Goal: Task Accomplishment & Management: Manage account settings

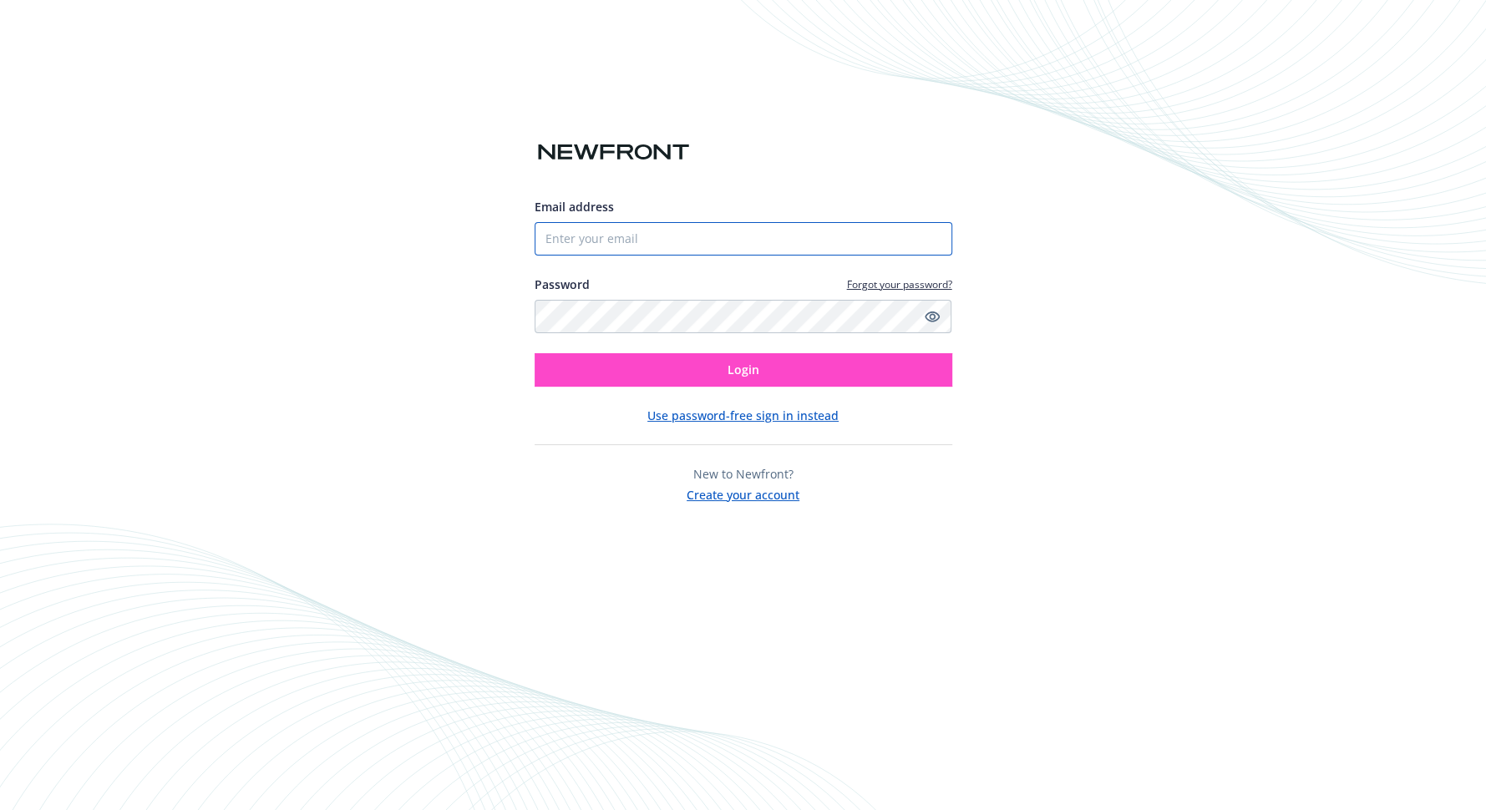
type input "pdo@polariswireless.com"
click at [804, 376] on button "Login" at bounding box center [744, 369] width 418 height 33
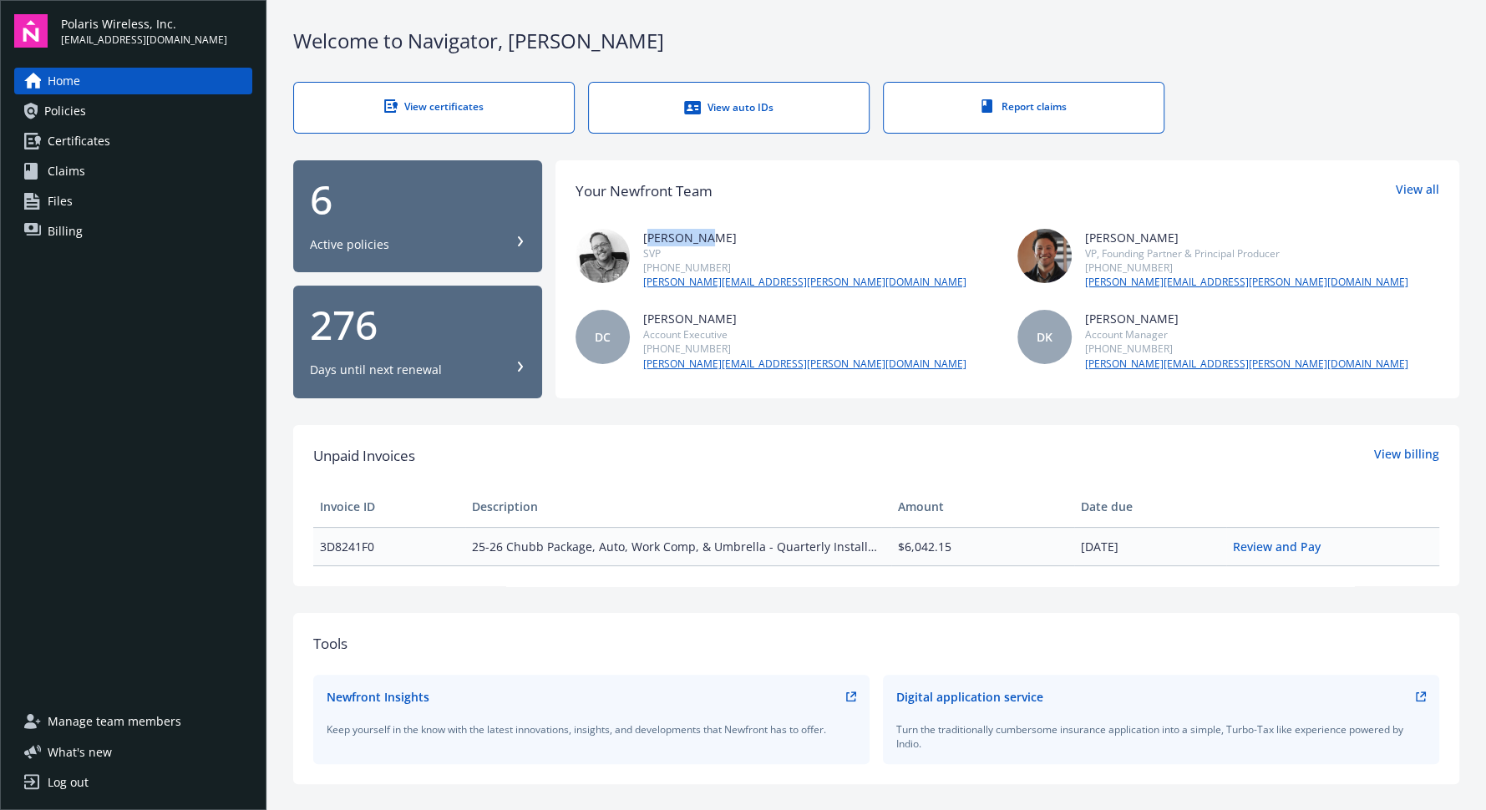
drag, startPoint x: 699, startPoint y: 238, endPoint x: 643, endPoint y: 237, distance: 56.0
click at [643, 237] on div "[PERSON_NAME]" at bounding box center [804, 238] width 323 height 18
click at [91, 148] on span "Certificates" at bounding box center [79, 141] width 63 height 27
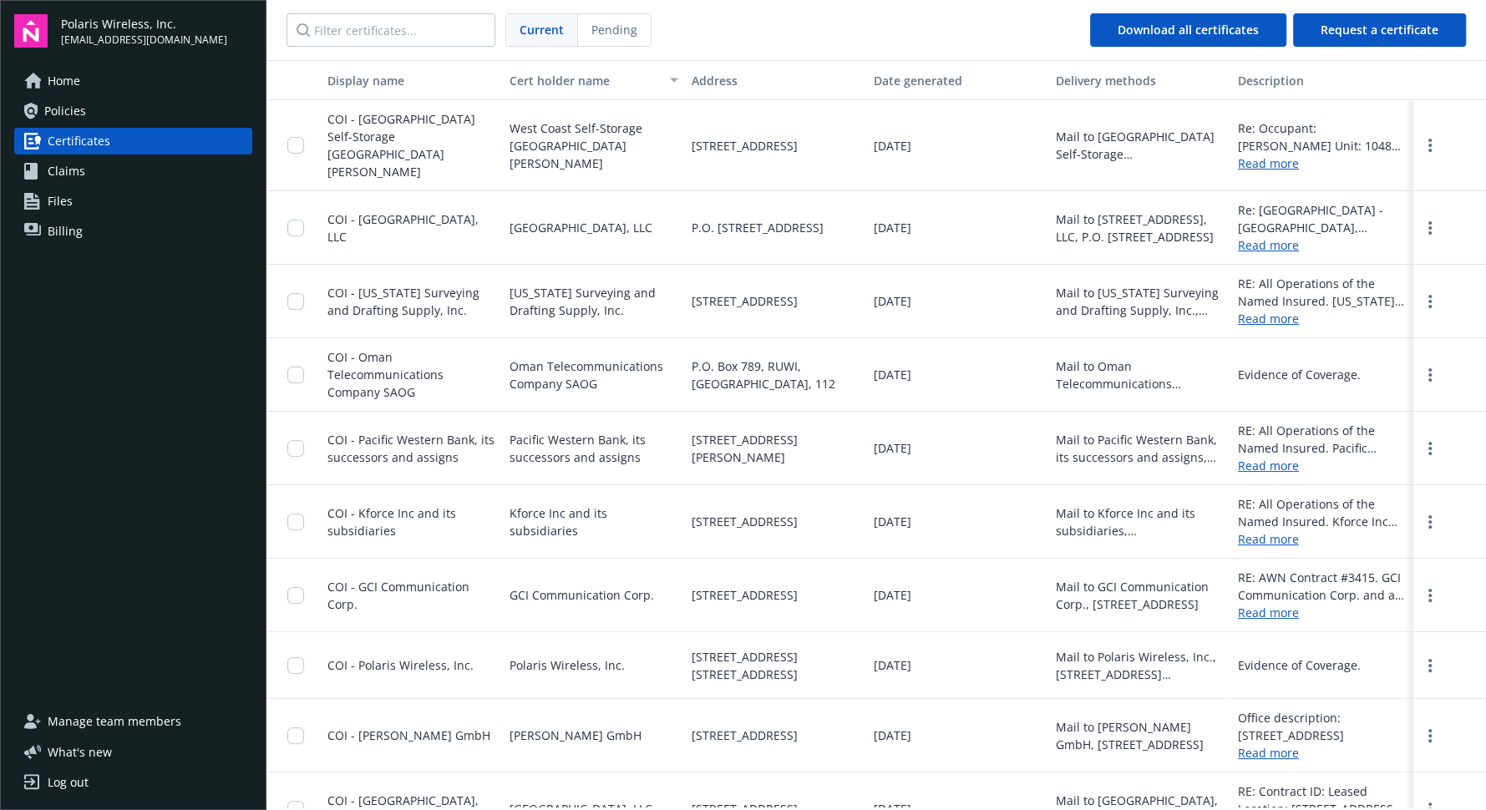
click at [91, 83] on link "Home" at bounding box center [133, 81] width 238 height 27
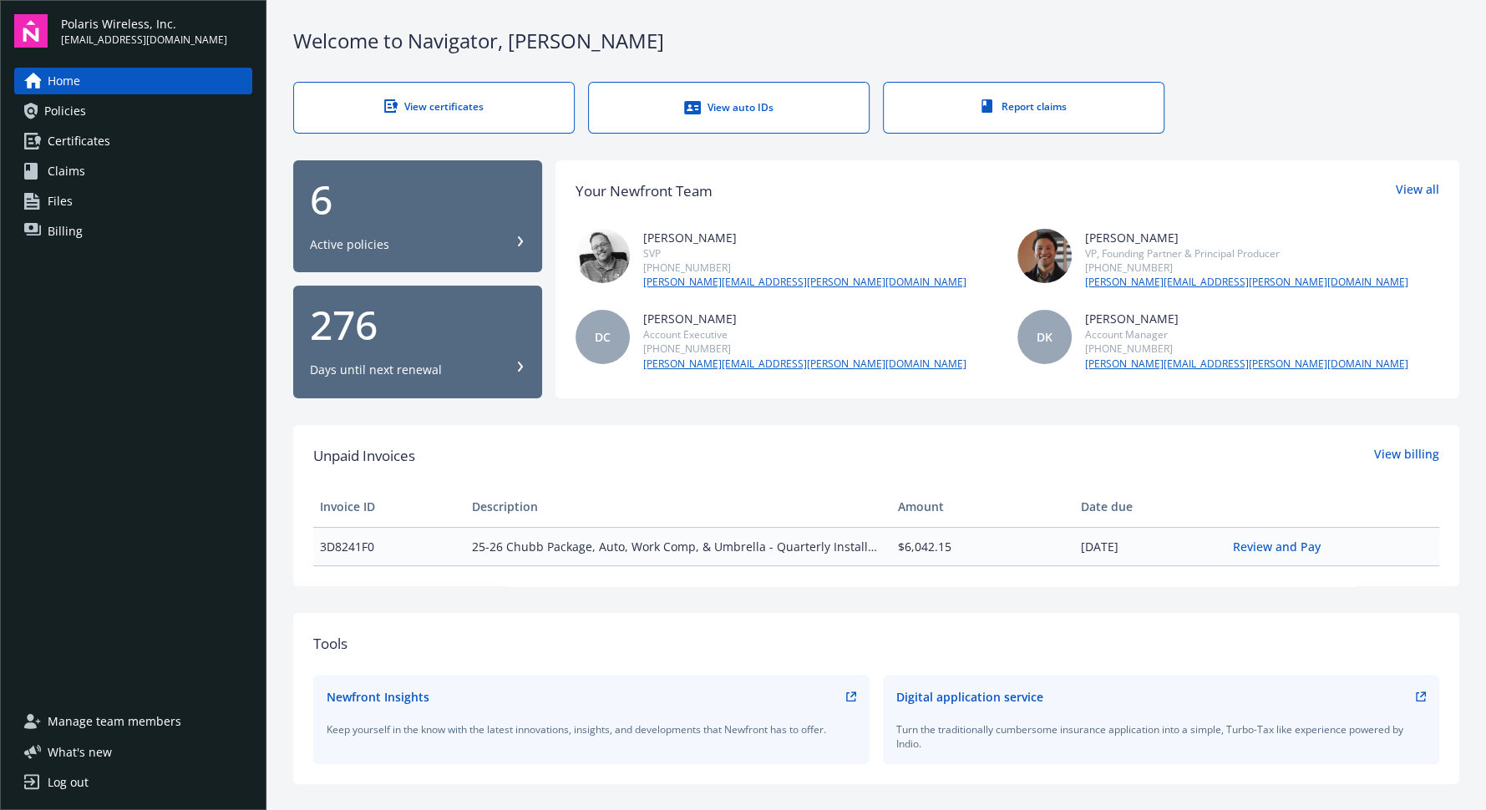
click at [84, 115] on span "Policies" at bounding box center [65, 111] width 42 height 27
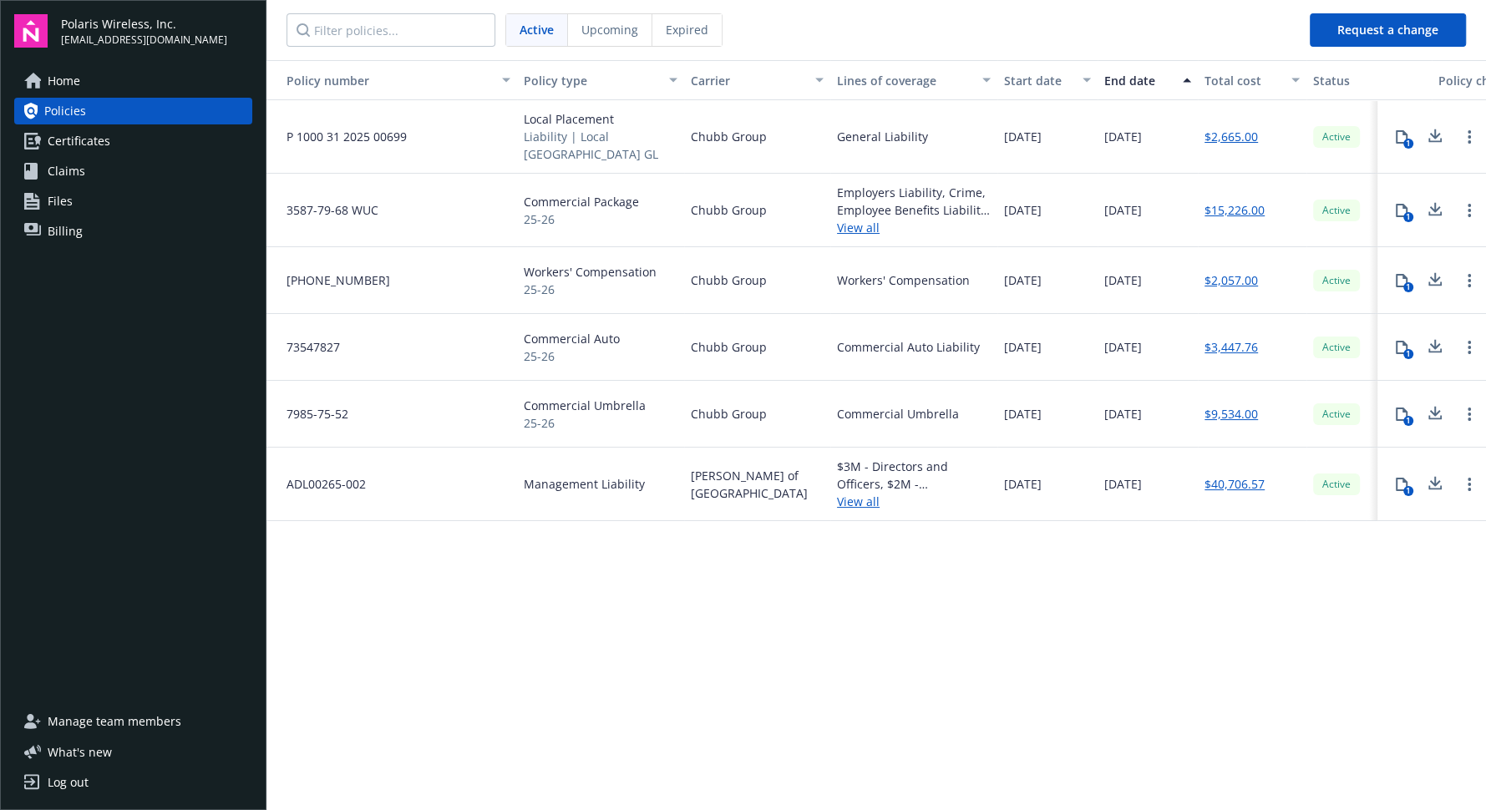
click at [69, 233] on span "Billing" at bounding box center [65, 231] width 35 height 27
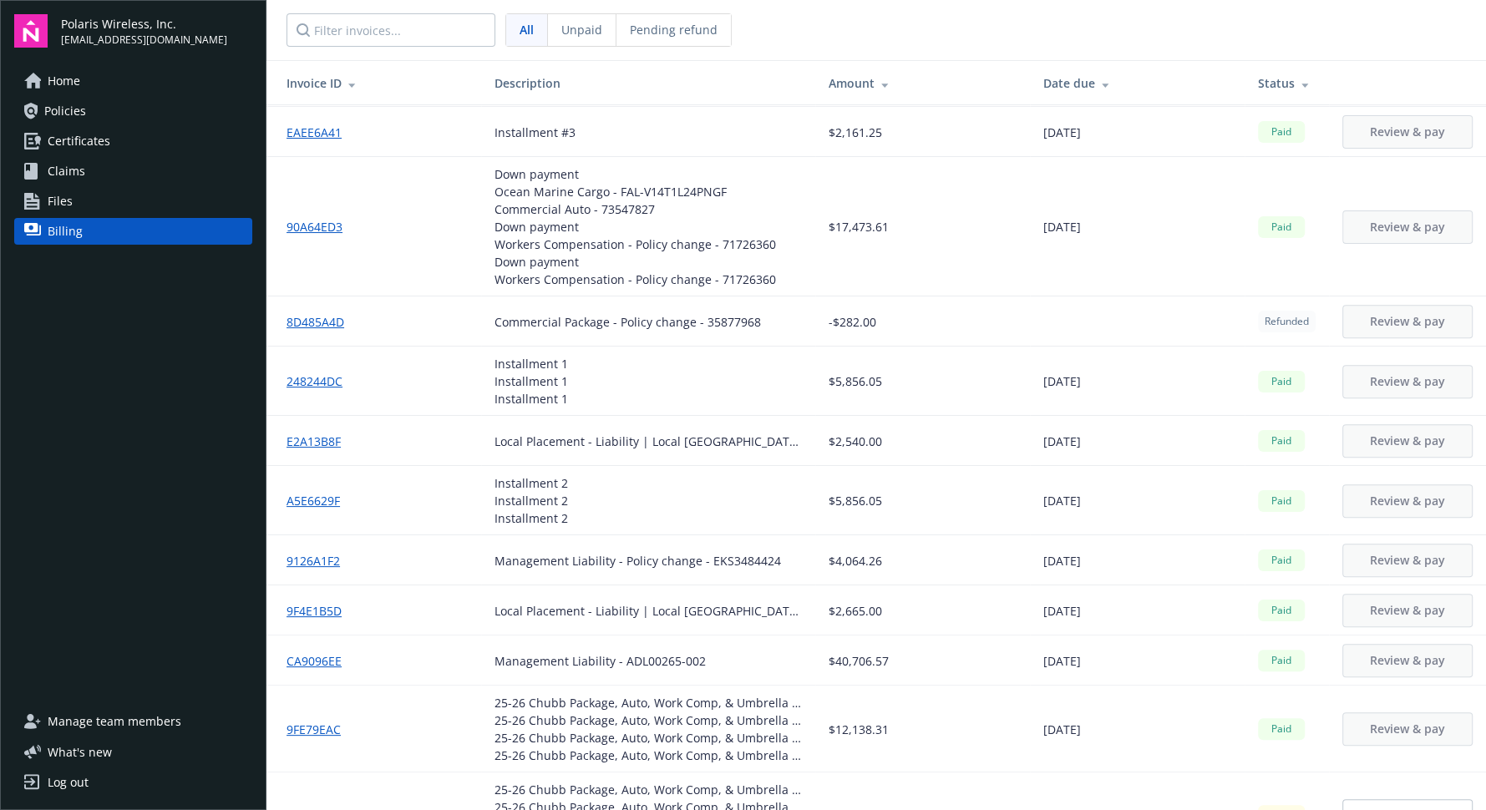
scroll to position [484, 0]
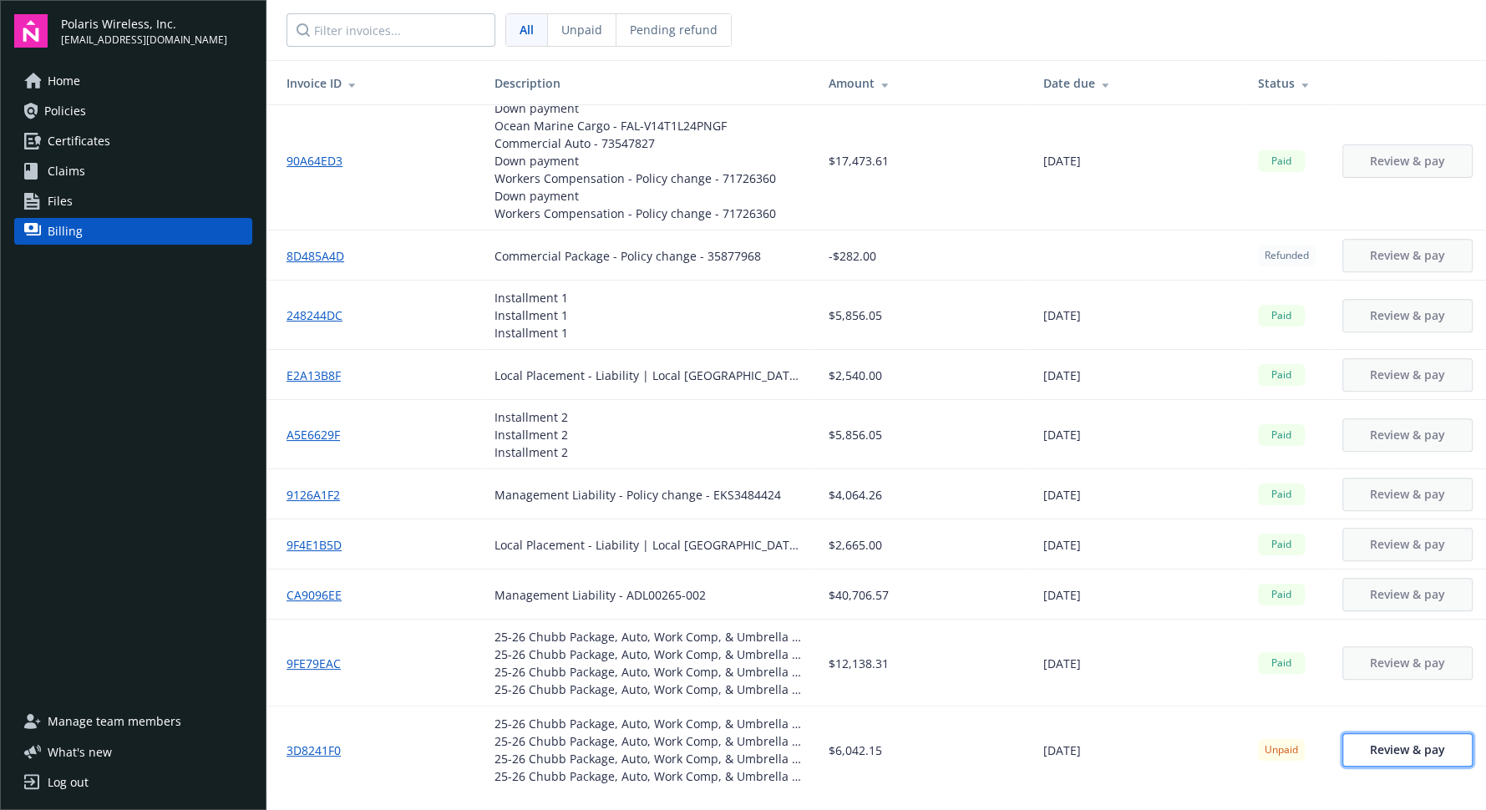
click at [1386, 755] on span "Review & pay" at bounding box center [1407, 750] width 75 height 16
click at [79, 115] on span "Policies" at bounding box center [65, 111] width 42 height 27
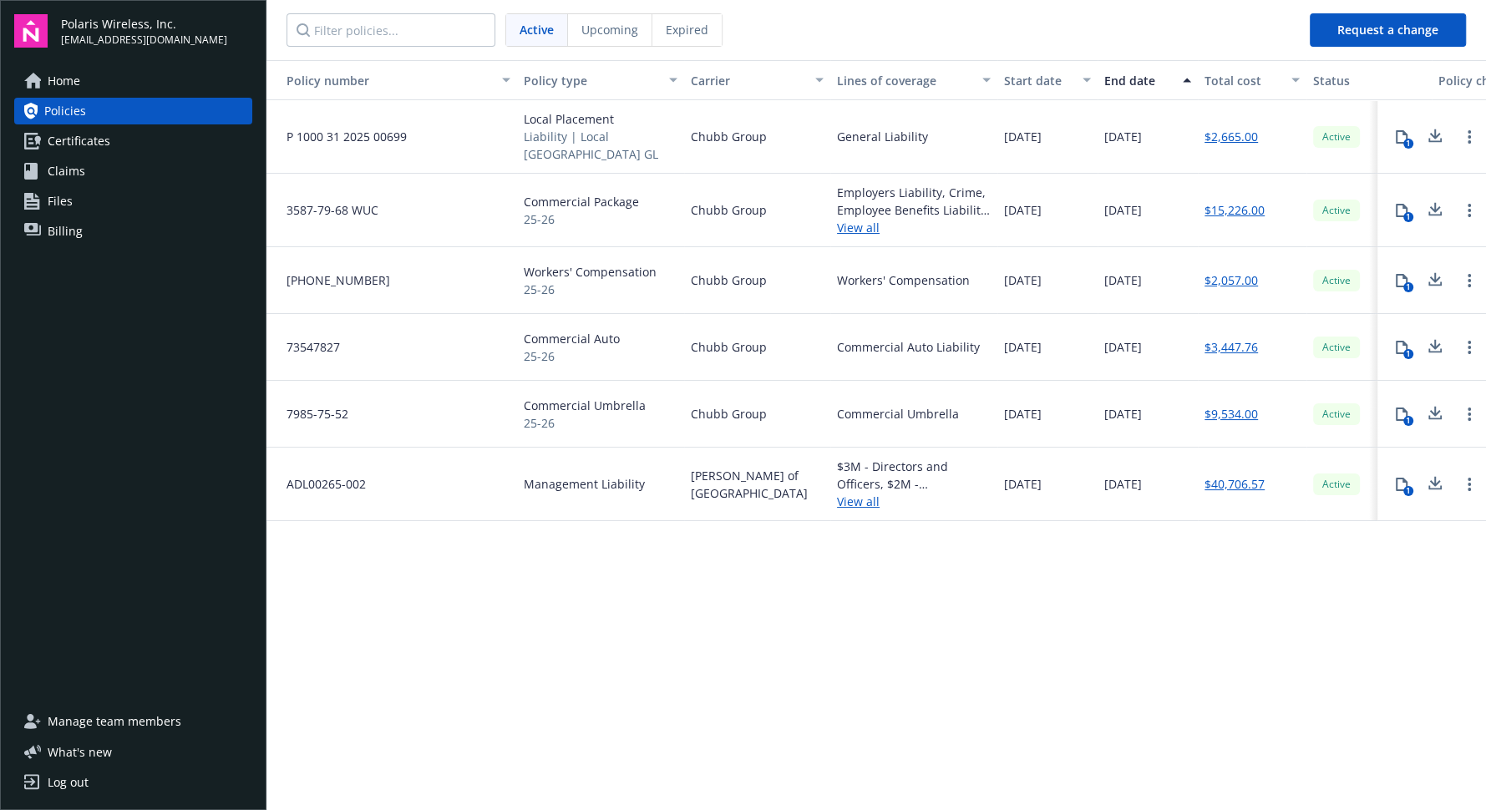
click at [94, 77] on link "Home" at bounding box center [133, 81] width 238 height 27
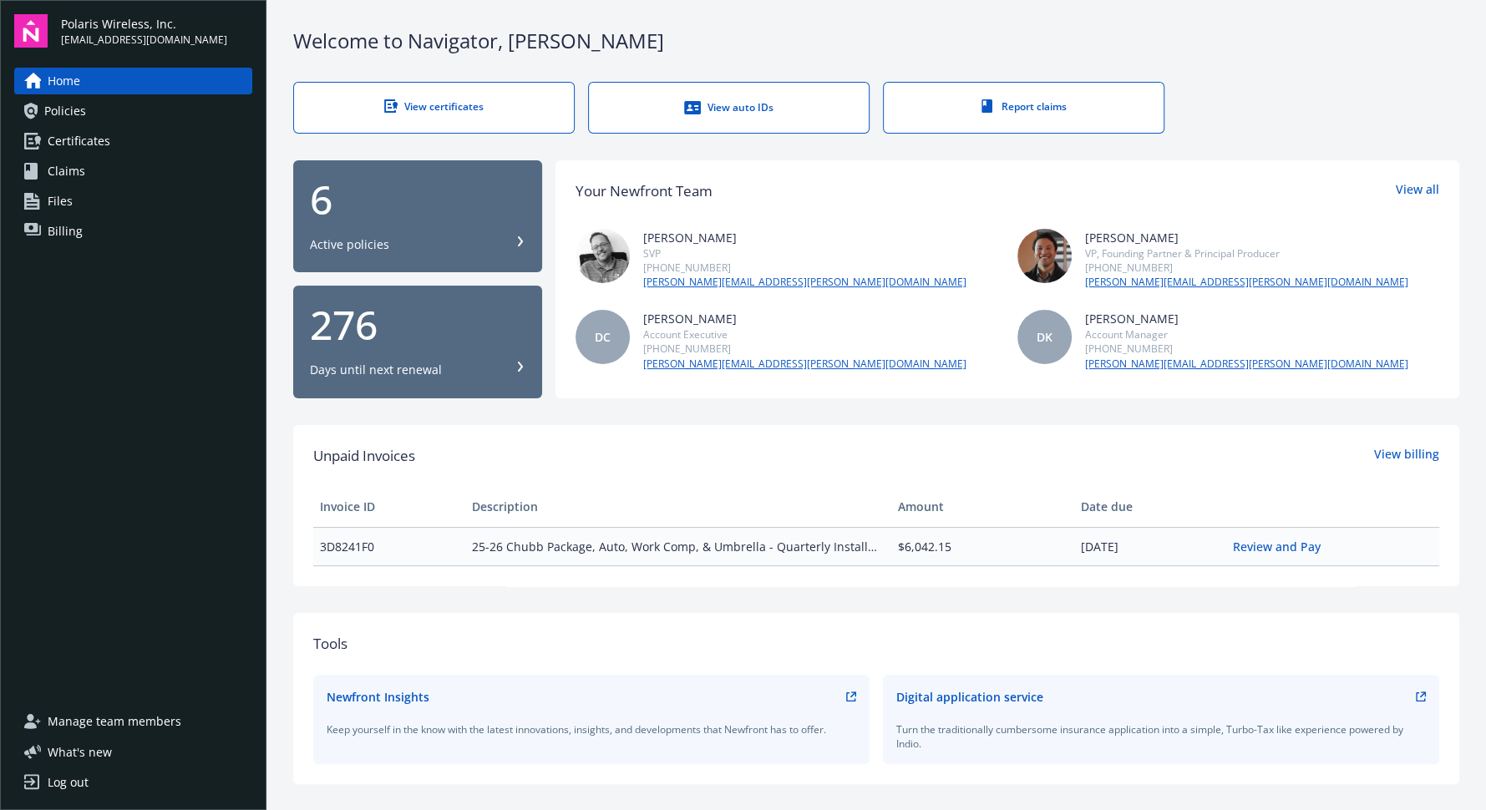
click at [472, 226] on div "6 Active policies" at bounding box center [417, 217] width 215 height 74
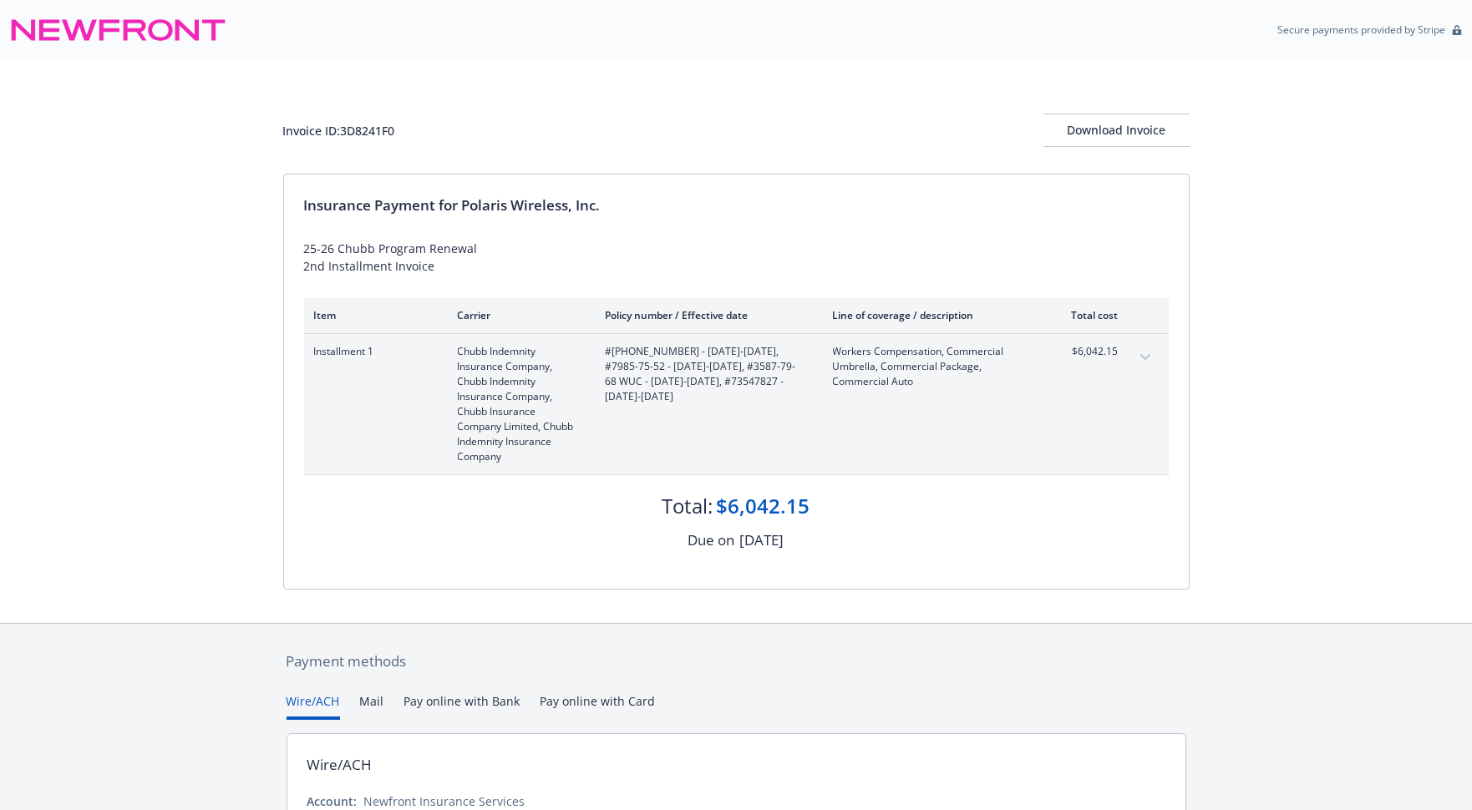
click at [1148, 356] on icon "expand content" at bounding box center [1144, 357] width 10 height 6
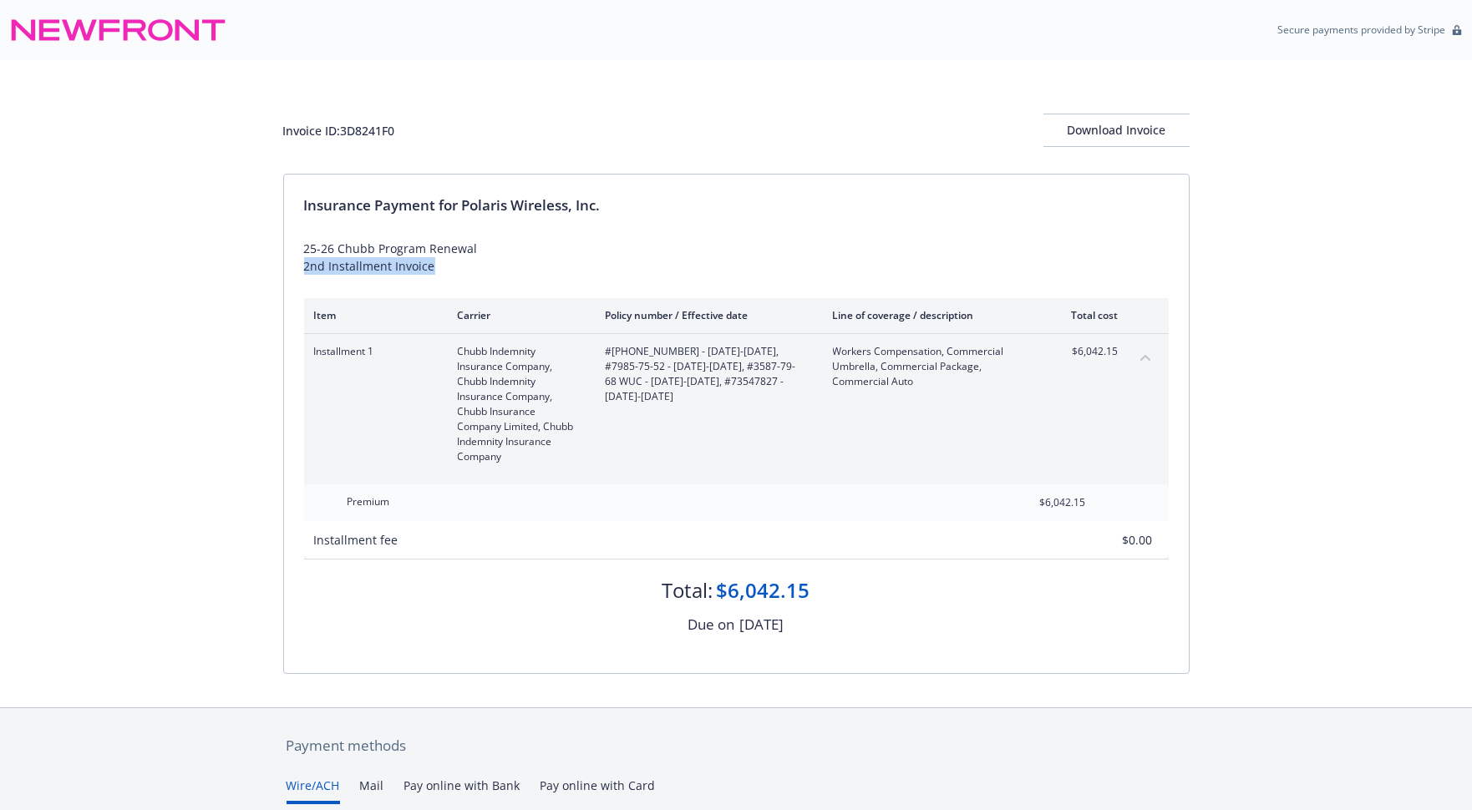
drag, startPoint x: 431, startPoint y: 267, endPoint x: 302, endPoint y: 261, distance: 128.8
click at [304, 261] on div "25-26 Chubb Program Renewal 2nd Installment Invoice" at bounding box center [736, 257] width 864 height 35
click at [209, 325] on div "Invoice ID: 3D8241F0 Download Invoice Insurance Payment for Polaris Wireless, I…" at bounding box center [736, 383] width 1472 height 647
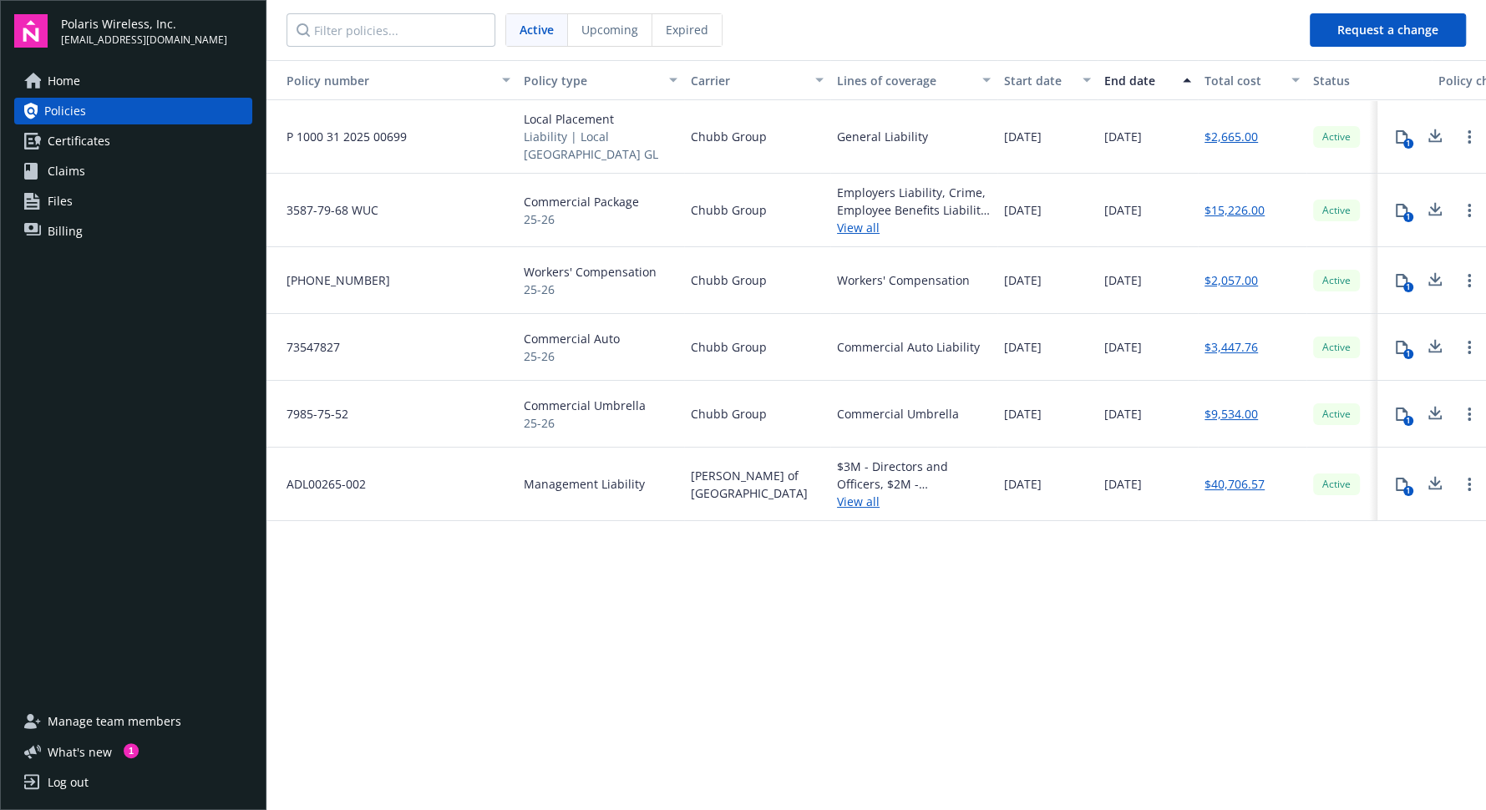
click at [667, 639] on div "Policy number Policy type Carrier Lines of coverage Start date End date Total c…" at bounding box center [875, 434] width 1219 height 748
